Goal: Task Accomplishment & Management: Manage account settings

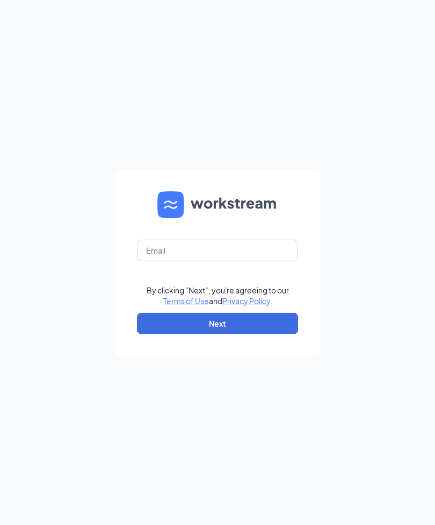
click at [230, 334] on button "Next" at bounding box center [217, 322] width 161 height 21
click at [171, 261] on input "text" at bounding box center [217, 249] width 161 height 21
type input "6301dominoes@gmail.com"
click at [232, 334] on button "Next" at bounding box center [217, 322] width 161 height 21
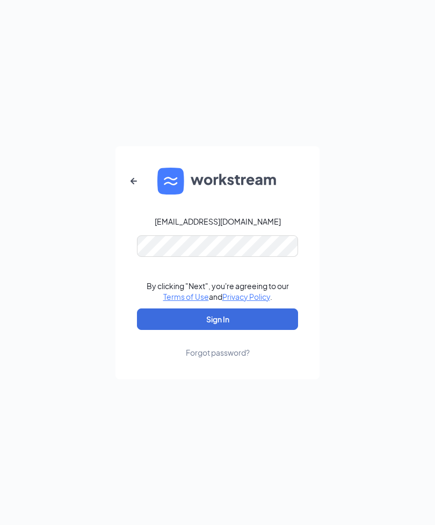
click at [217, 330] on button "Sign In" at bounding box center [217, 318] width 161 height 21
click at [223, 330] on button "Sign In" at bounding box center [217, 318] width 161 height 21
click at [227, 330] on button "Sign In" at bounding box center [217, 318] width 161 height 21
click at [224, 358] on div "Forgot password?" at bounding box center [218, 352] width 64 height 11
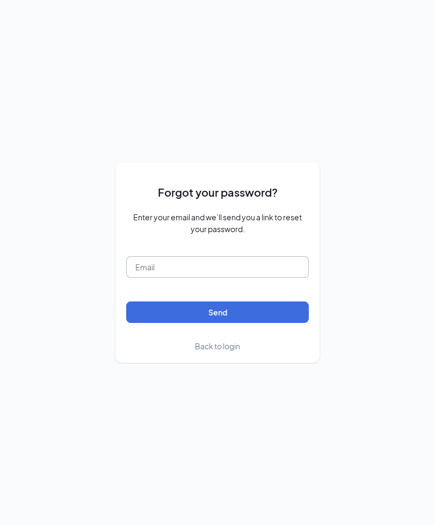
click at [163, 278] on input "text" at bounding box center [217, 266] width 183 height 21
type input "6301dominoes@gmail.com"
click at [222, 323] on button "Send" at bounding box center [217, 311] width 183 height 21
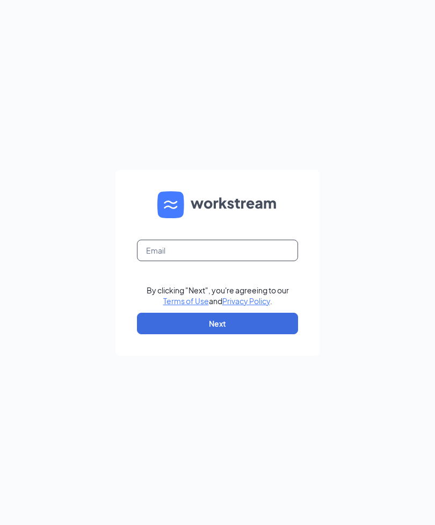
click at [170, 260] on input "text" at bounding box center [217, 249] width 161 height 21
type input "[EMAIL_ADDRESS][DOMAIN_NAME]"
click at [226, 334] on button "Next" at bounding box center [217, 322] width 161 height 21
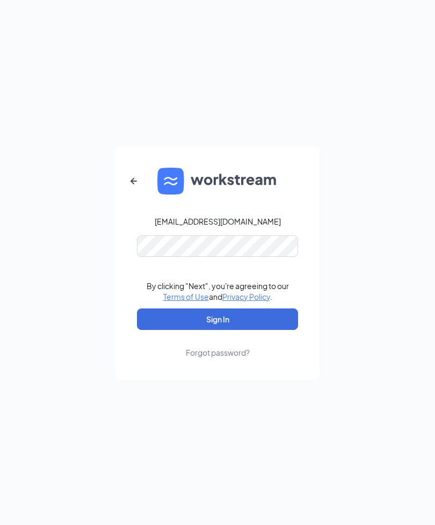
click at [219, 358] on div "Forgot password?" at bounding box center [218, 352] width 64 height 11
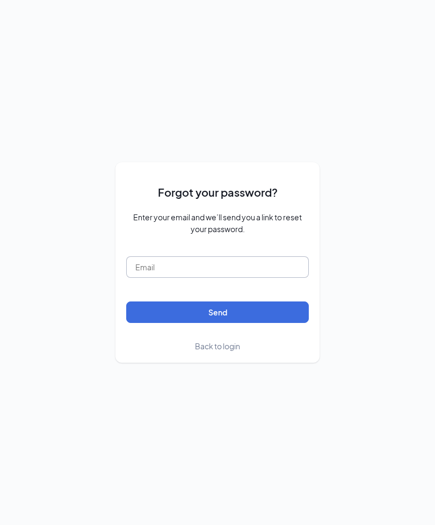
click at [158, 278] on input "text" at bounding box center [217, 266] width 183 height 21
type input "[EMAIL_ADDRESS][DOMAIN_NAME]"
click at [219, 323] on button "Send" at bounding box center [217, 311] width 183 height 21
